Goal: Task Accomplishment & Management: Complete application form

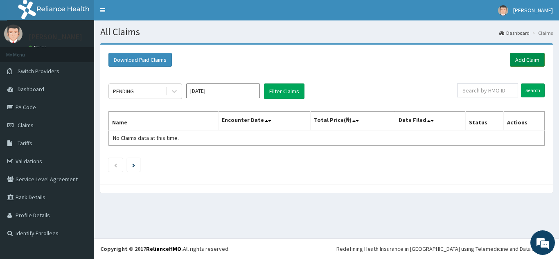
click at [527, 58] on link "Add Claim" at bounding box center [527, 60] width 35 height 14
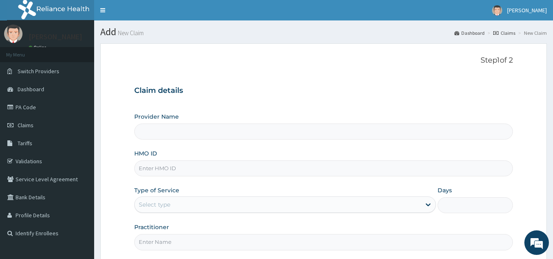
type input "Best Body Gym"
type input "1"
click at [372, 164] on input "HMO ID" at bounding box center [323, 168] width 379 height 16
type input "qsh/10049/a"
type input "Chuks"
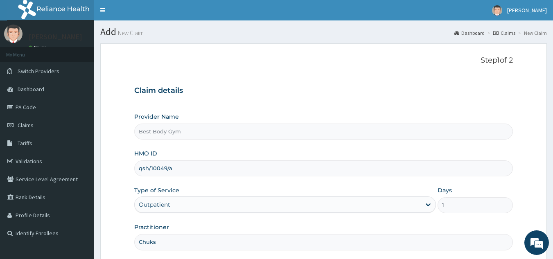
click at [197, 171] on input "qsh/10049/a" at bounding box center [323, 168] width 379 height 16
click at [188, 168] on input "qsh/10049/a" at bounding box center [323, 168] width 379 height 16
type input "q"
type input "QSH/10049/A"
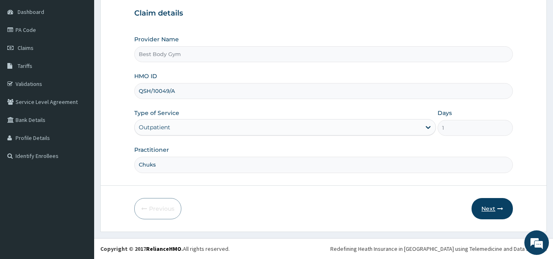
click at [485, 210] on button "Next" at bounding box center [491, 208] width 41 height 21
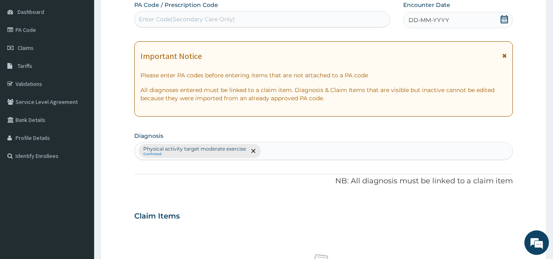
click at [314, 20] on div "Enter Code(Secondary Care Only)" at bounding box center [262, 19] width 255 height 13
type input "PA92D186"
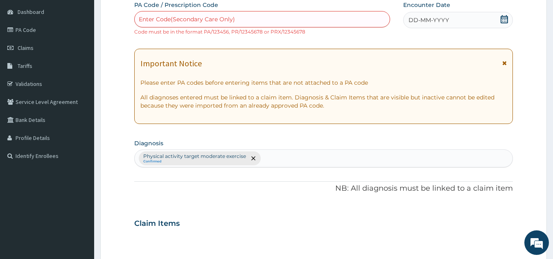
click at [504, 20] on icon at bounding box center [504, 19] width 8 height 8
click at [328, 19] on div "Enter Code(Secondary Care Only)" at bounding box center [262, 19] width 255 height 13
type input "PA/92D186"
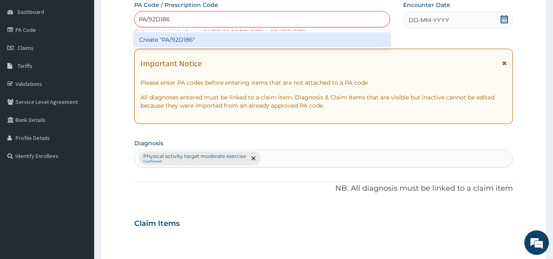
click at [306, 42] on div "Create "PA/92D186"" at bounding box center [262, 39] width 256 height 15
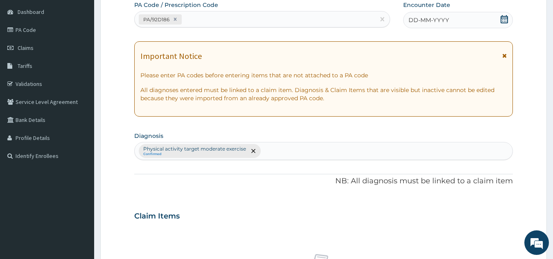
click at [505, 16] on icon at bounding box center [503, 19] width 7 height 8
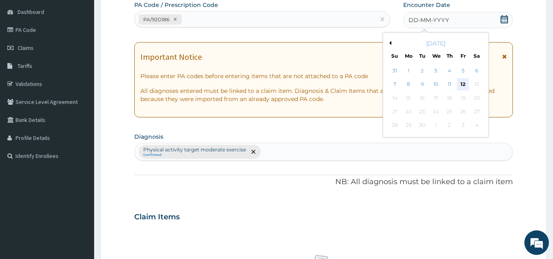
click at [463, 79] on div "12" at bounding box center [462, 85] width 12 height 12
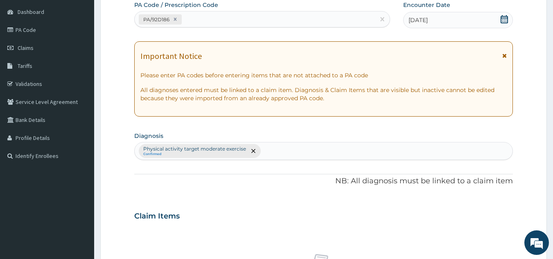
scroll to position [303, 0]
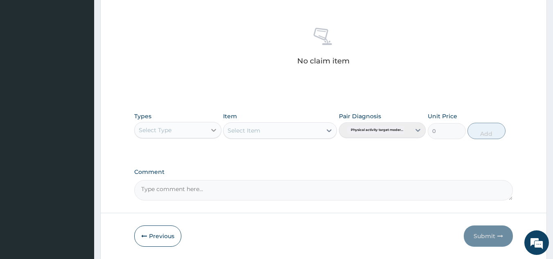
click at [213, 130] on icon at bounding box center [213, 130] width 8 height 8
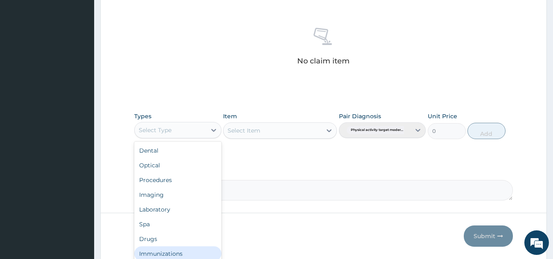
scroll to position [28, 0]
click at [192, 252] on div "Gym" at bounding box center [177, 255] width 87 height 15
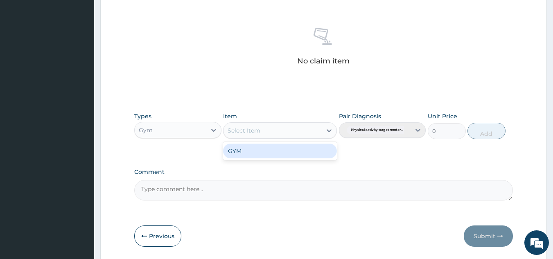
click at [310, 132] on div "Select Item" at bounding box center [272, 130] width 98 height 13
click at [310, 151] on div "GYM" at bounding box center [280, 151] width 114 height 15
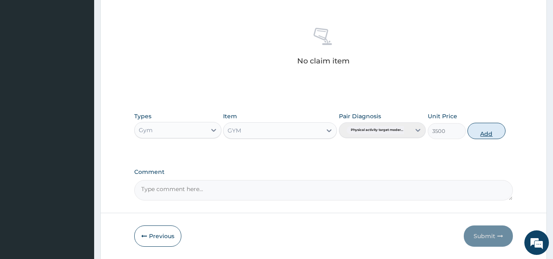
click at [489, 131] on button "Add" at bounding box center [486, 131] width 38 height 16
type input "0"
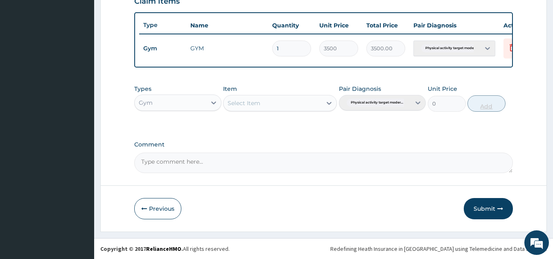
scroll to position [298, 0]
click at [487, 209] on button "Submit" at bounding box center [487, 208] width 49 height 21
click at [481, 209] on button "Submit" at bounding box center [487, 208] width 49 height 21
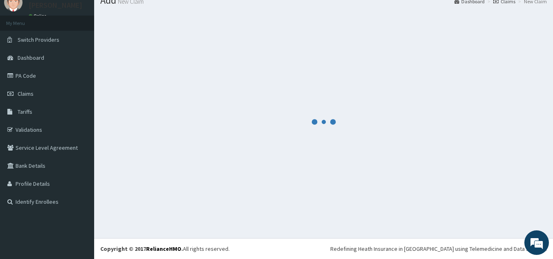
scroll to position [31, 0]
